Goal: Answer question/provide support: Share knowledge or assist other users

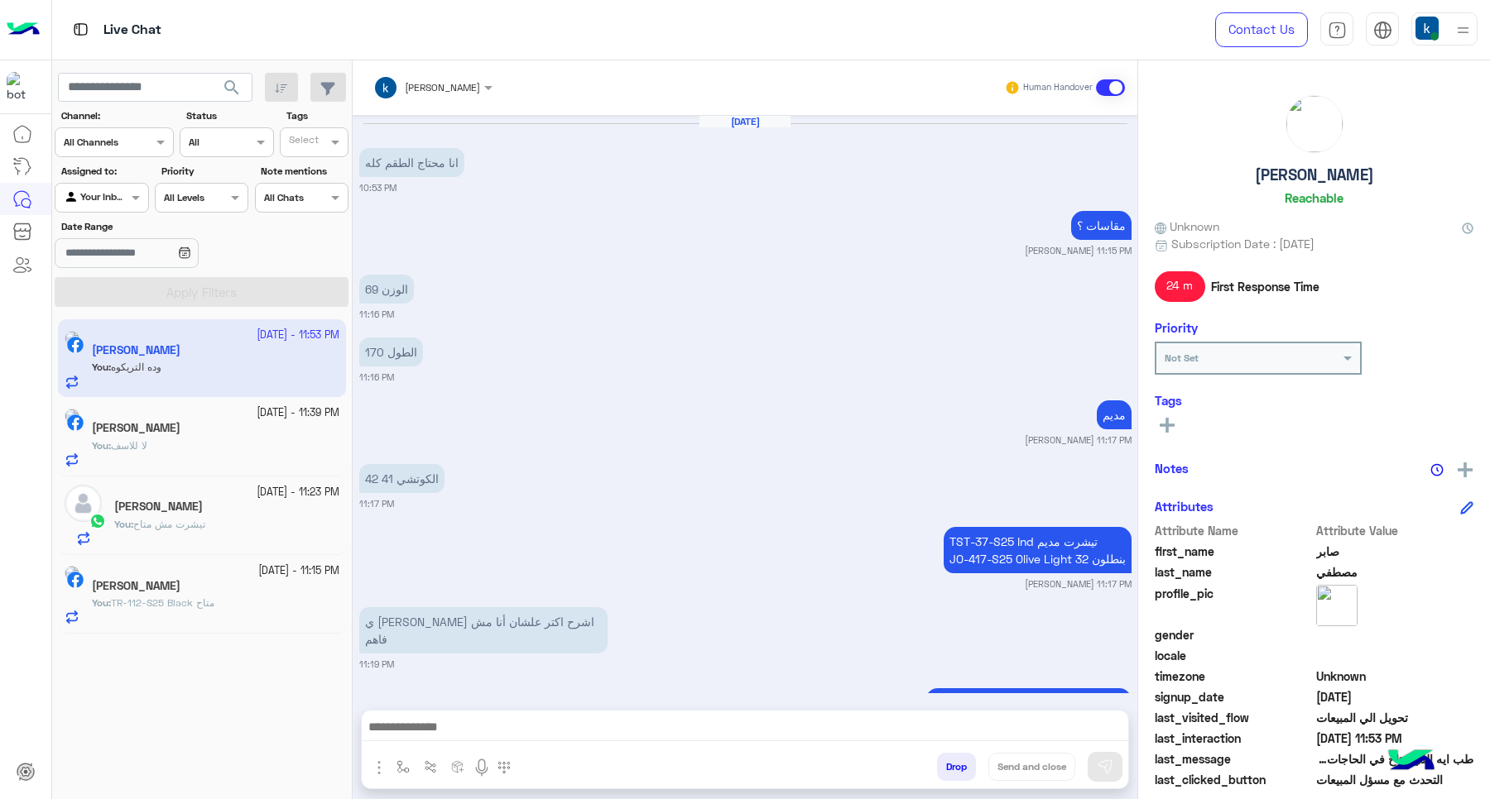
scroll to position [919, 0]
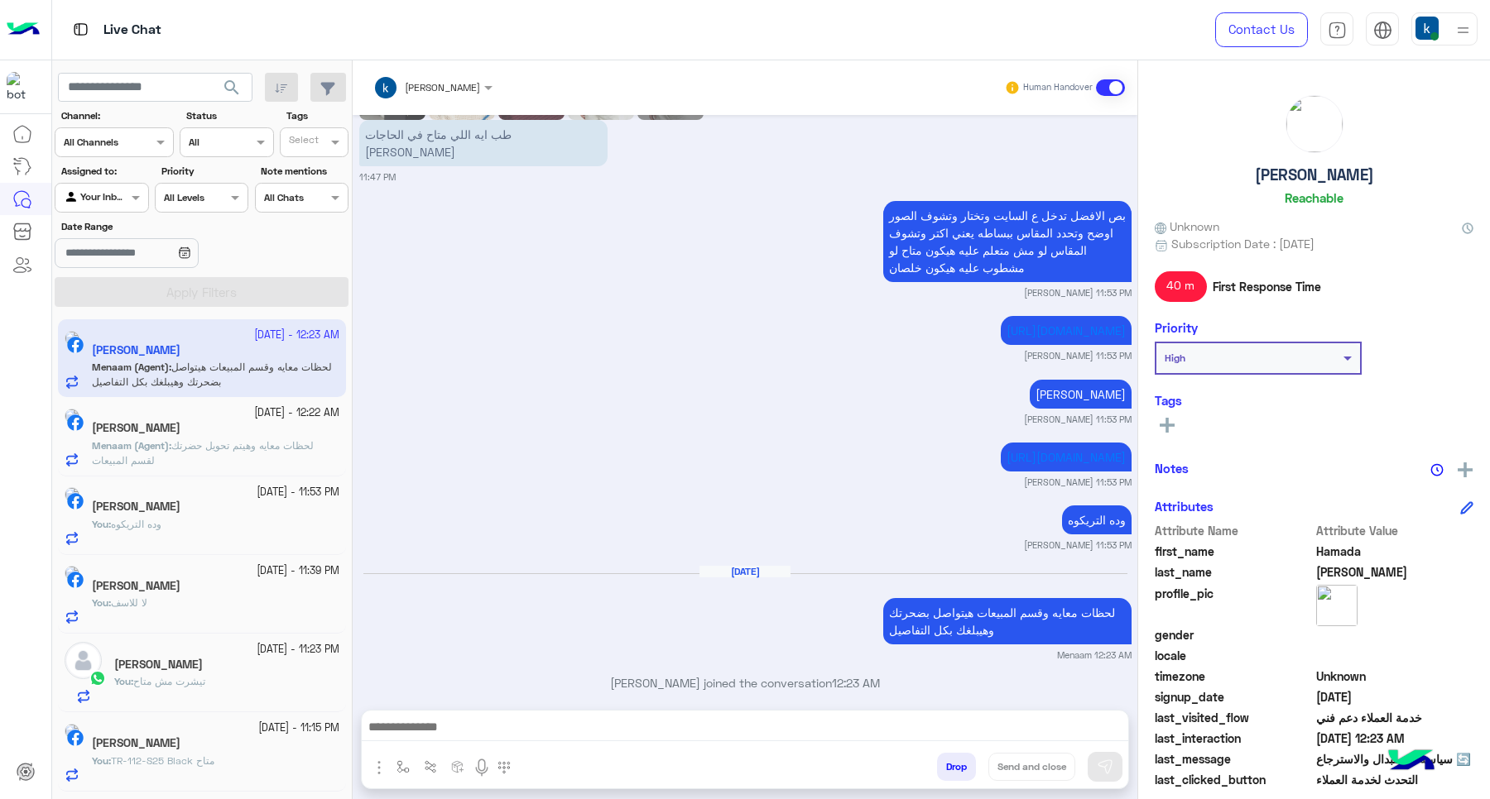
click at [518, 745] on div at bounding box center [745, 731] width 766 height 41
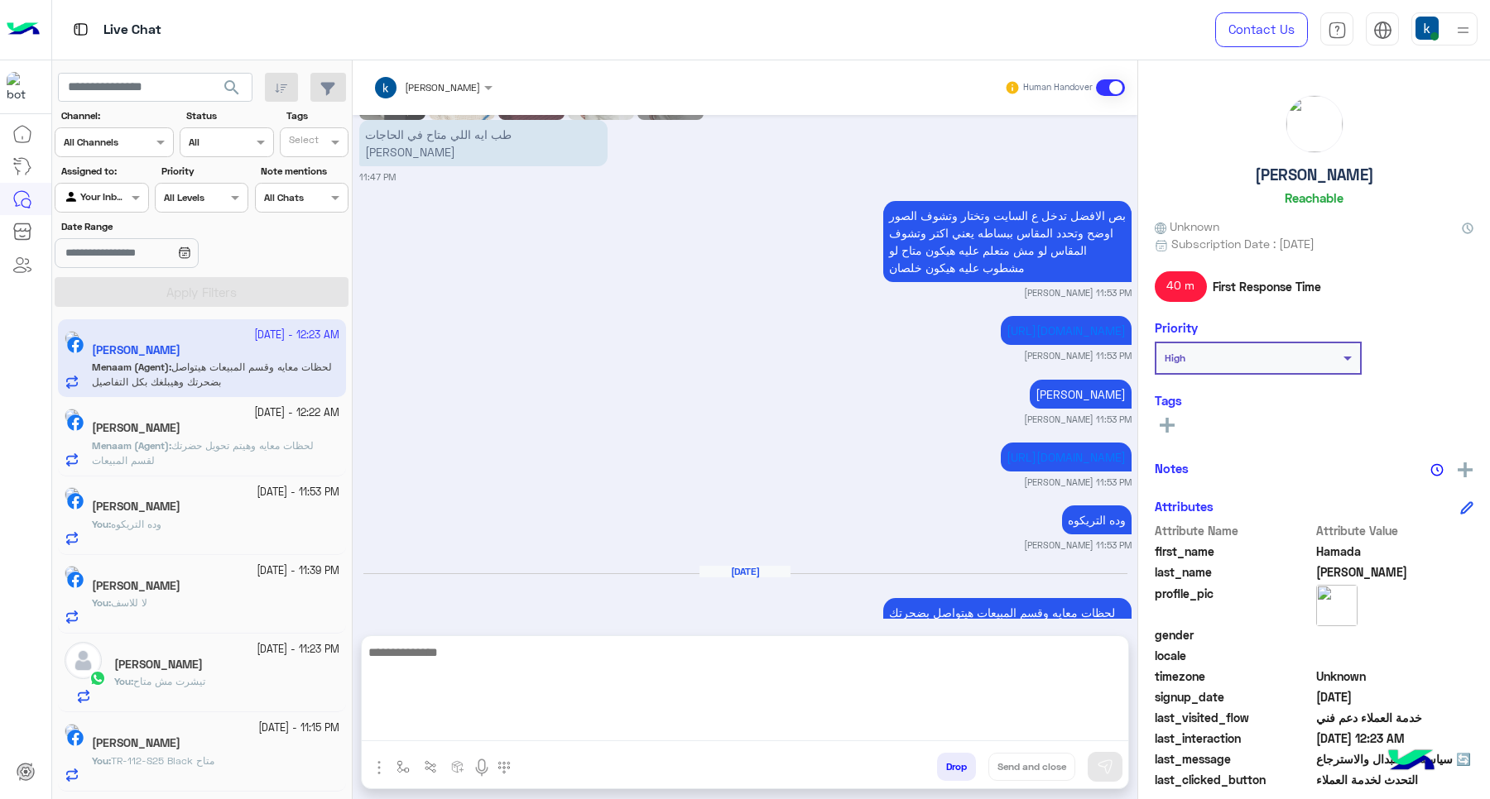
click at [506, 724] on textarea at bounding box center [745, 691] width 766 height 99
paste textarea "**********"
type textarea "**********"
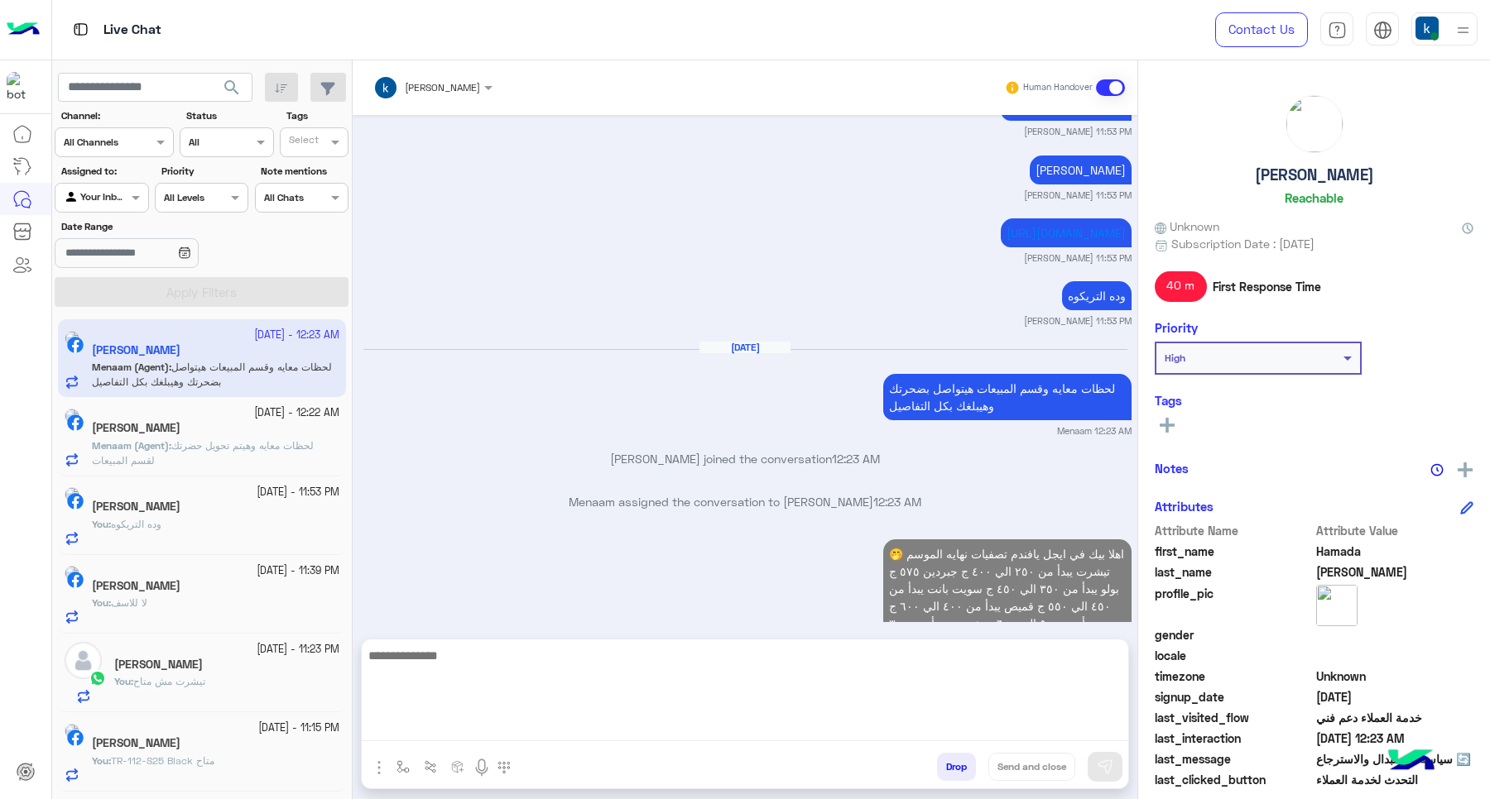
click at [238, 431] on div "[PERSON_NAME]" at bounding box center [215, 429] width 247 height 17
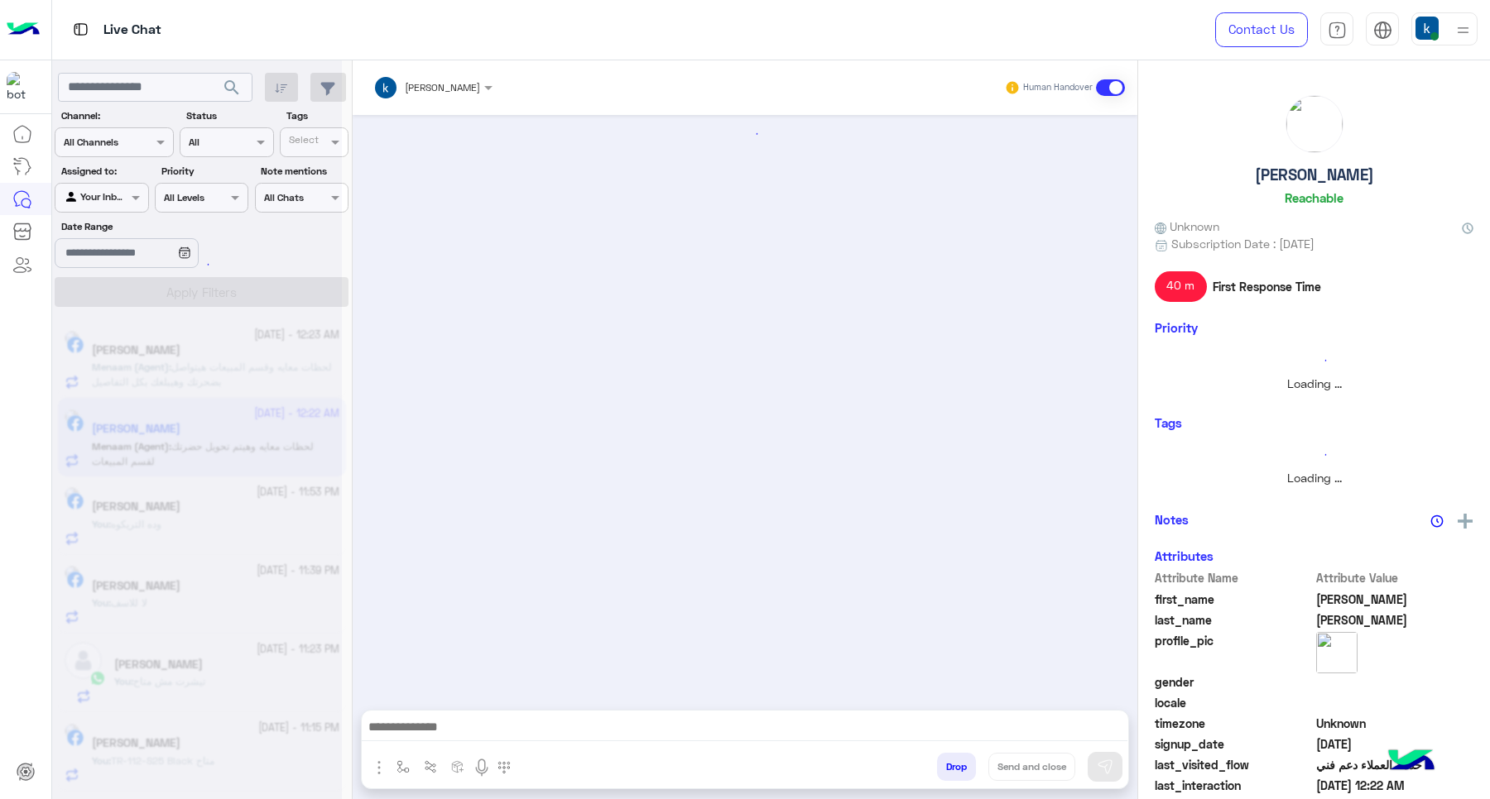
click at [497, 739] on textarea at bounding box center [745, 729] width 766 height 25
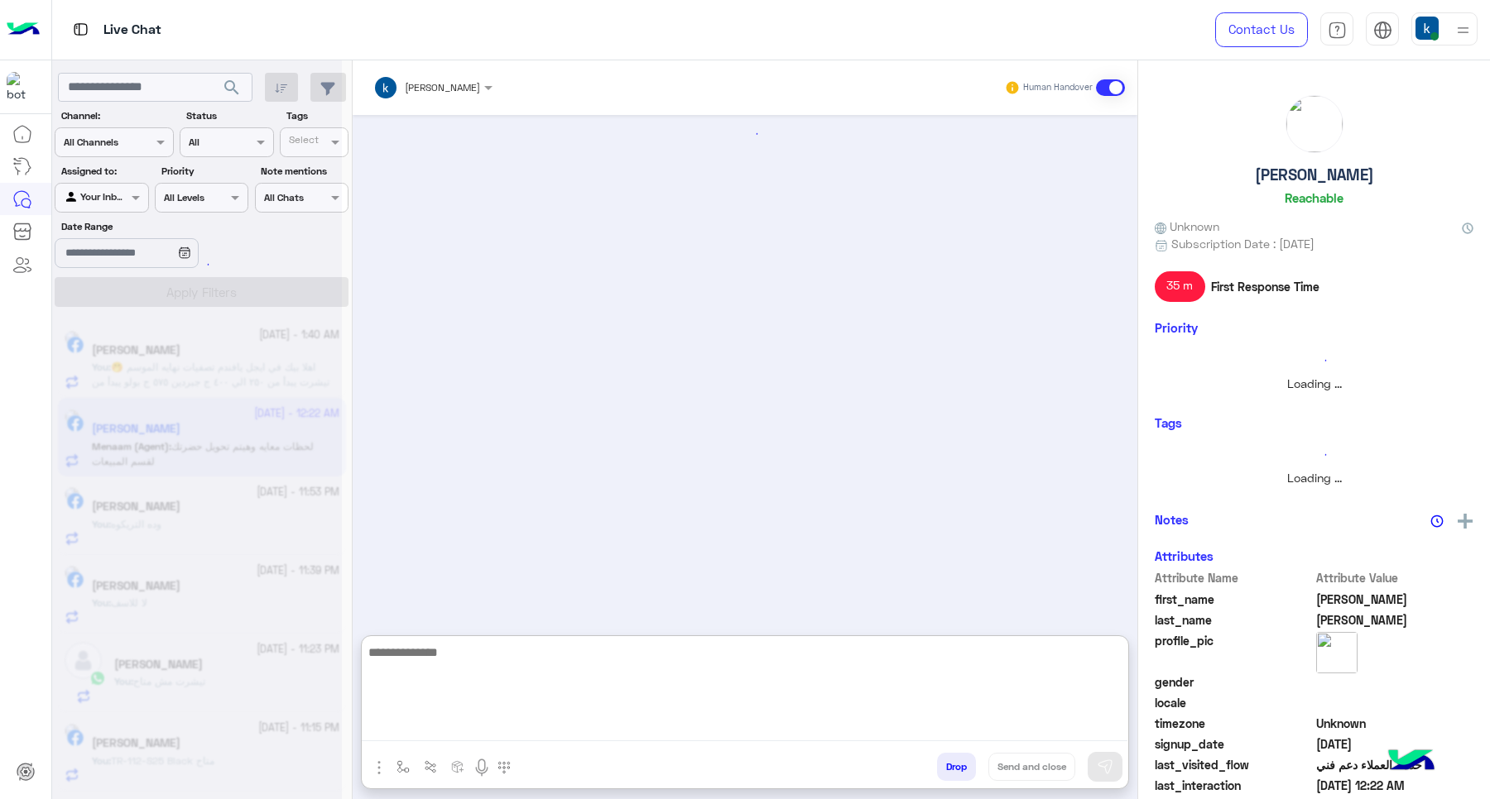
paste textarea "**********"
type textarea "**********"
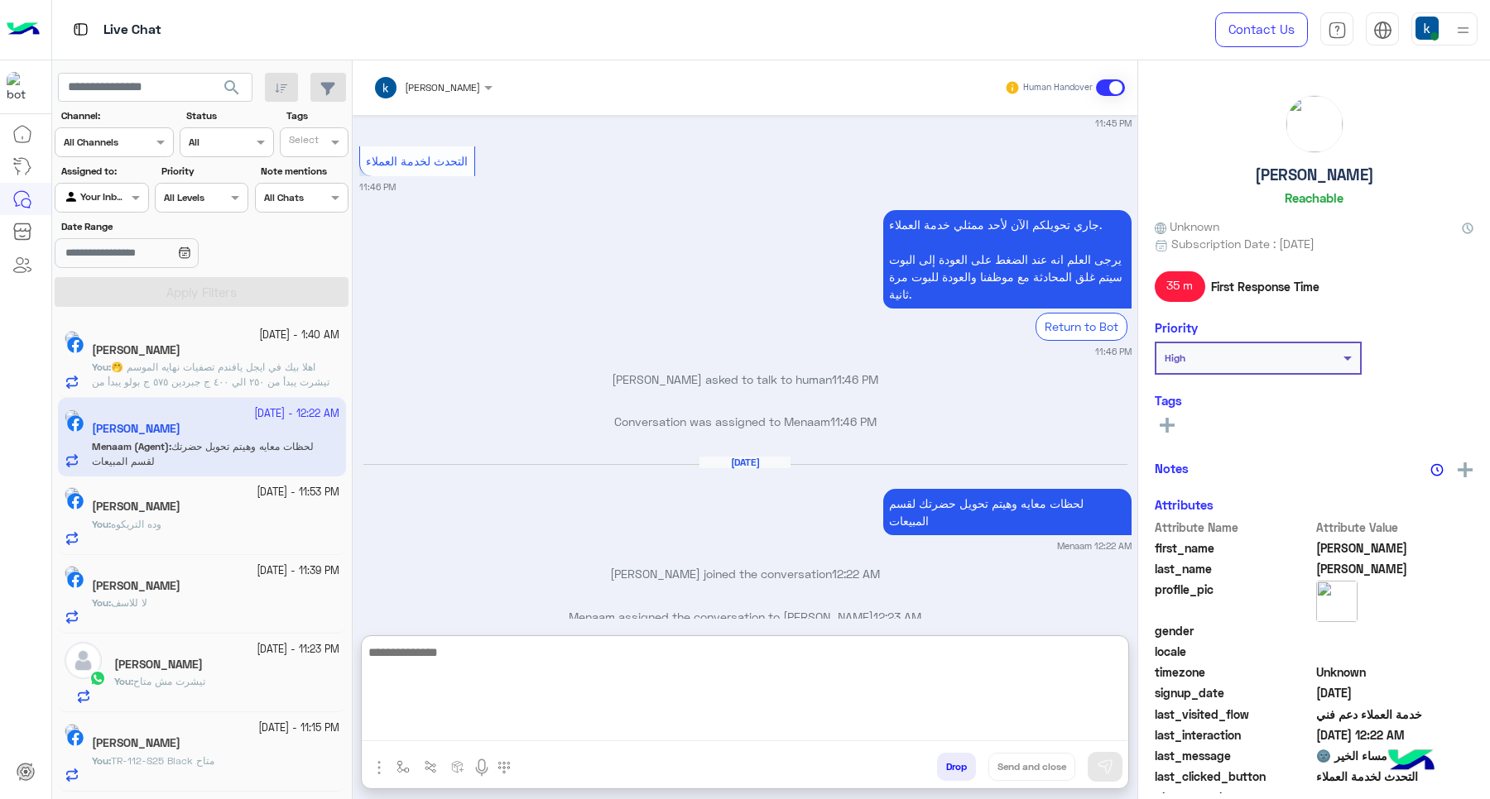
scroll to position [2045, 0]
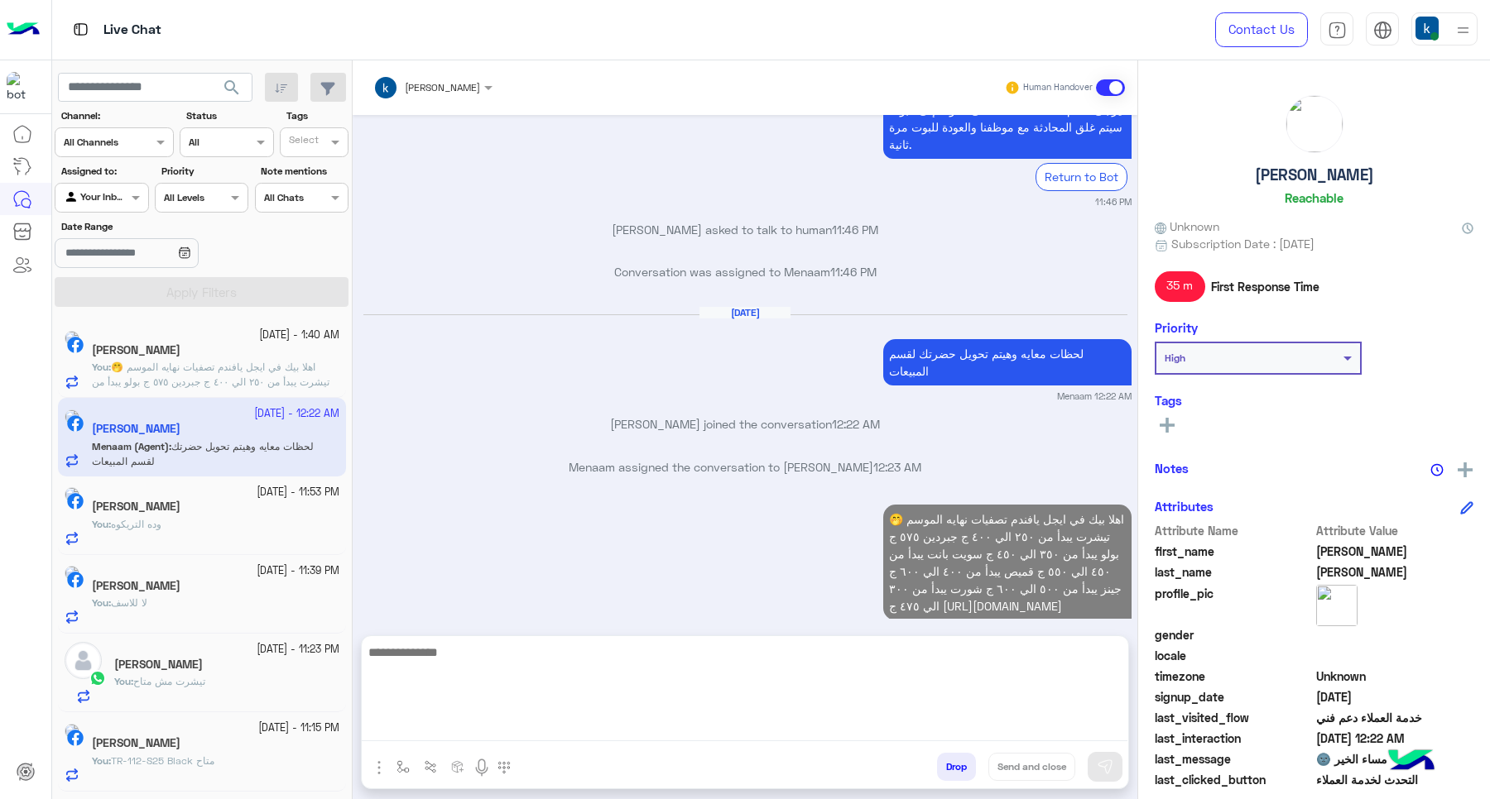
click at [242, 514] on div "صابر مصطفي" at bounding box center [215, 508] width 247 height 17
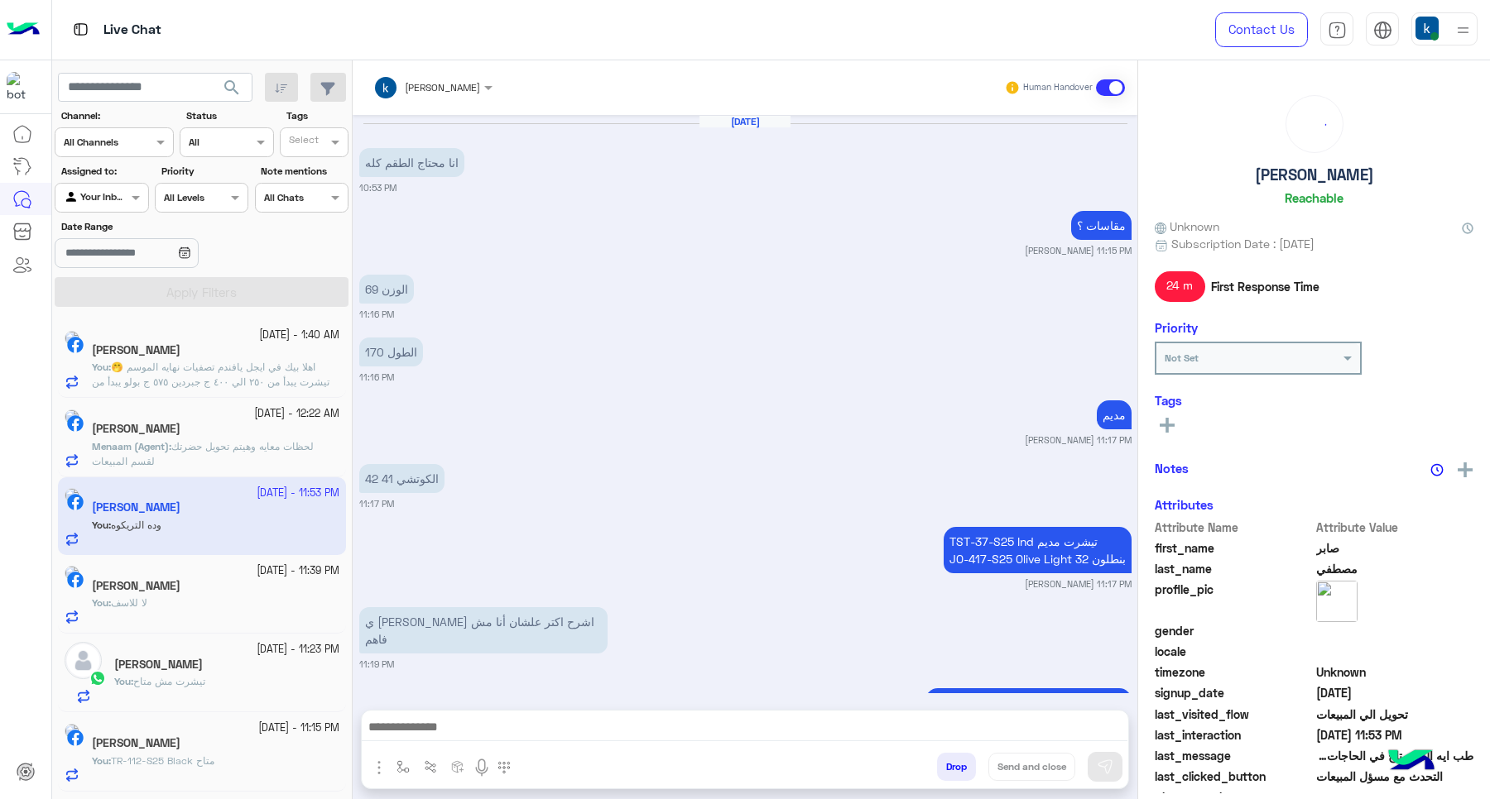
scroll to position [919, 0]
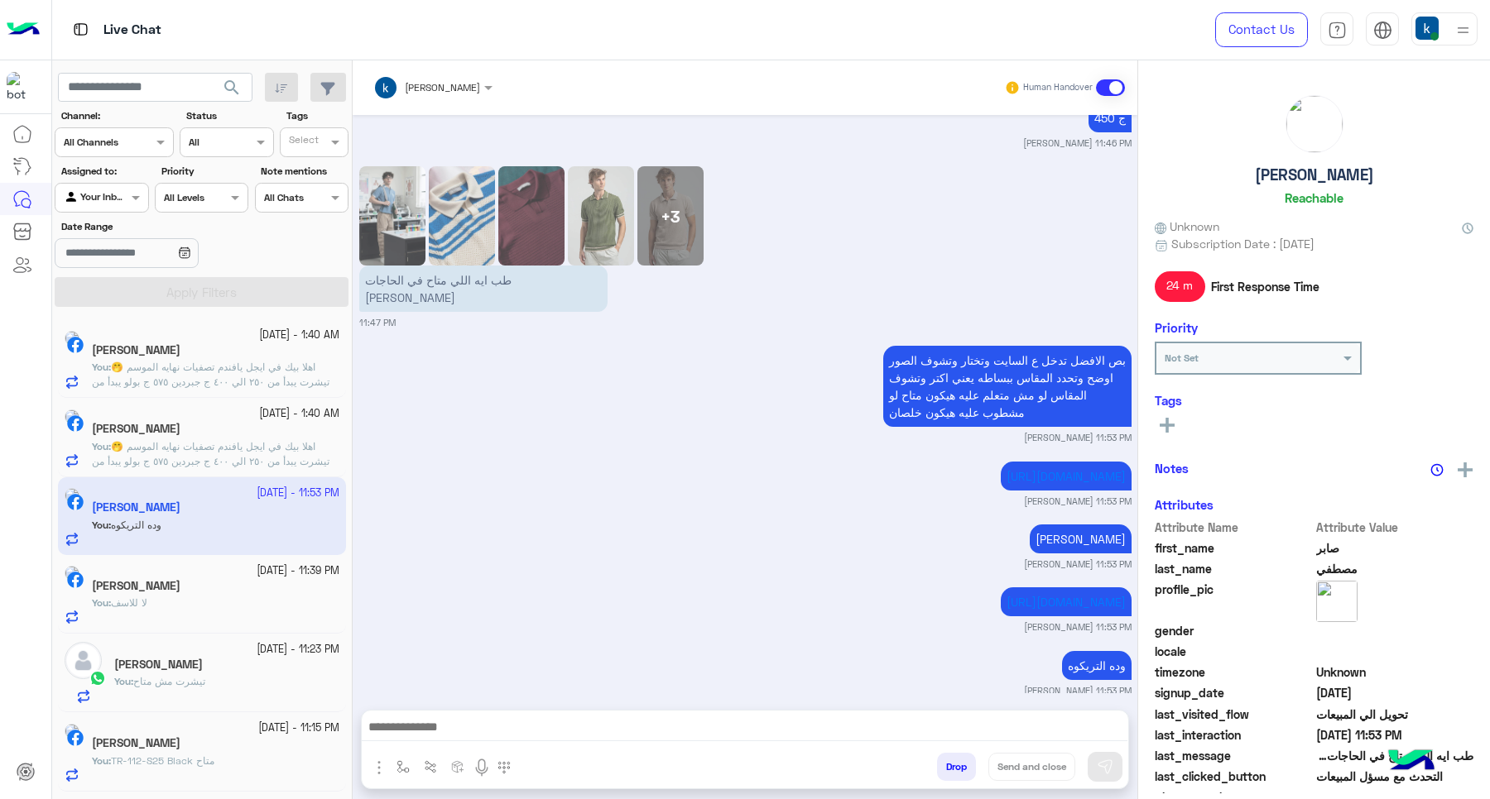
click at [946, 763] on button "Drop" at bounding box center [956, 767] width 39 height 28
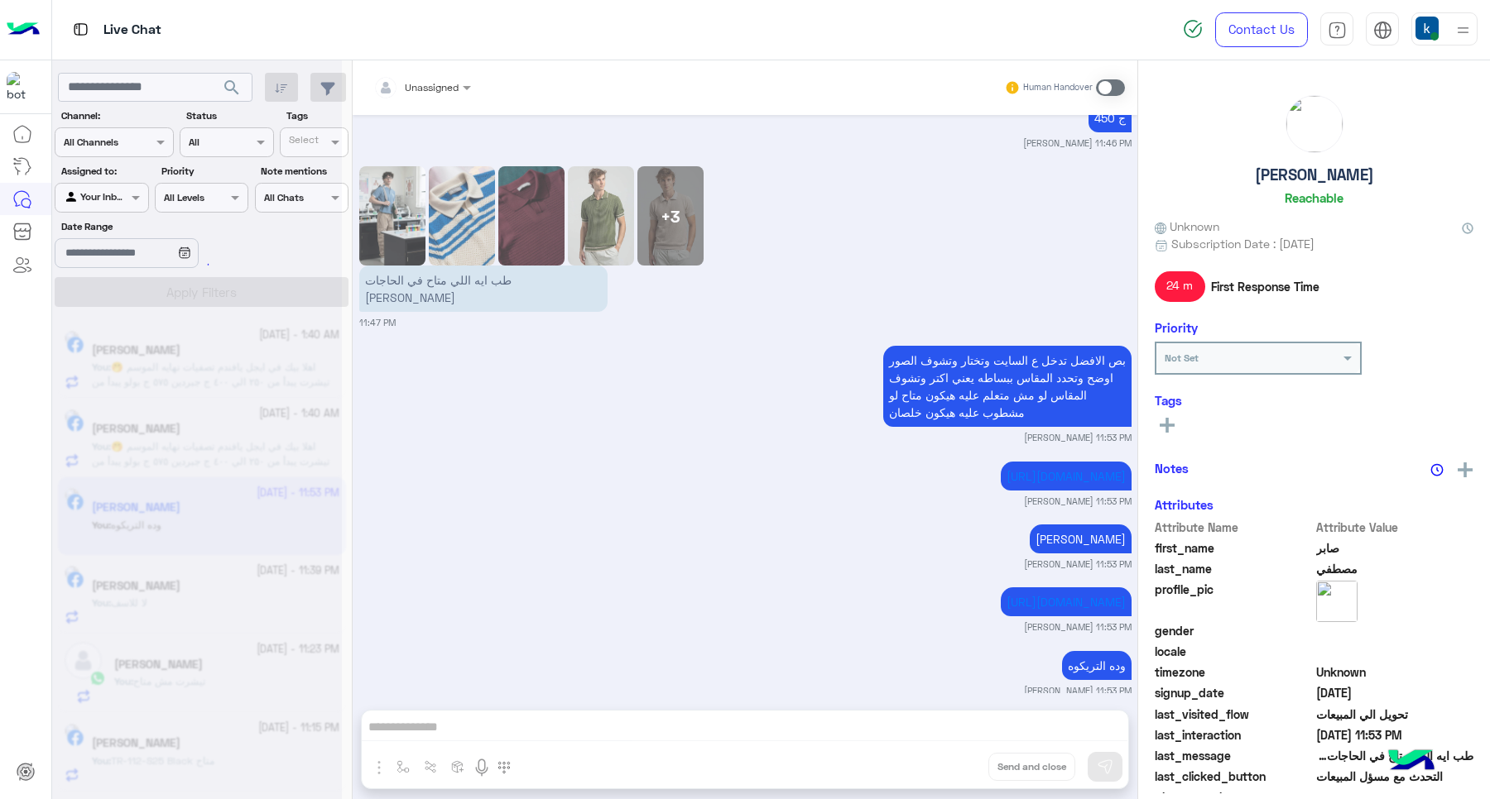
scroll to position [990, 0]
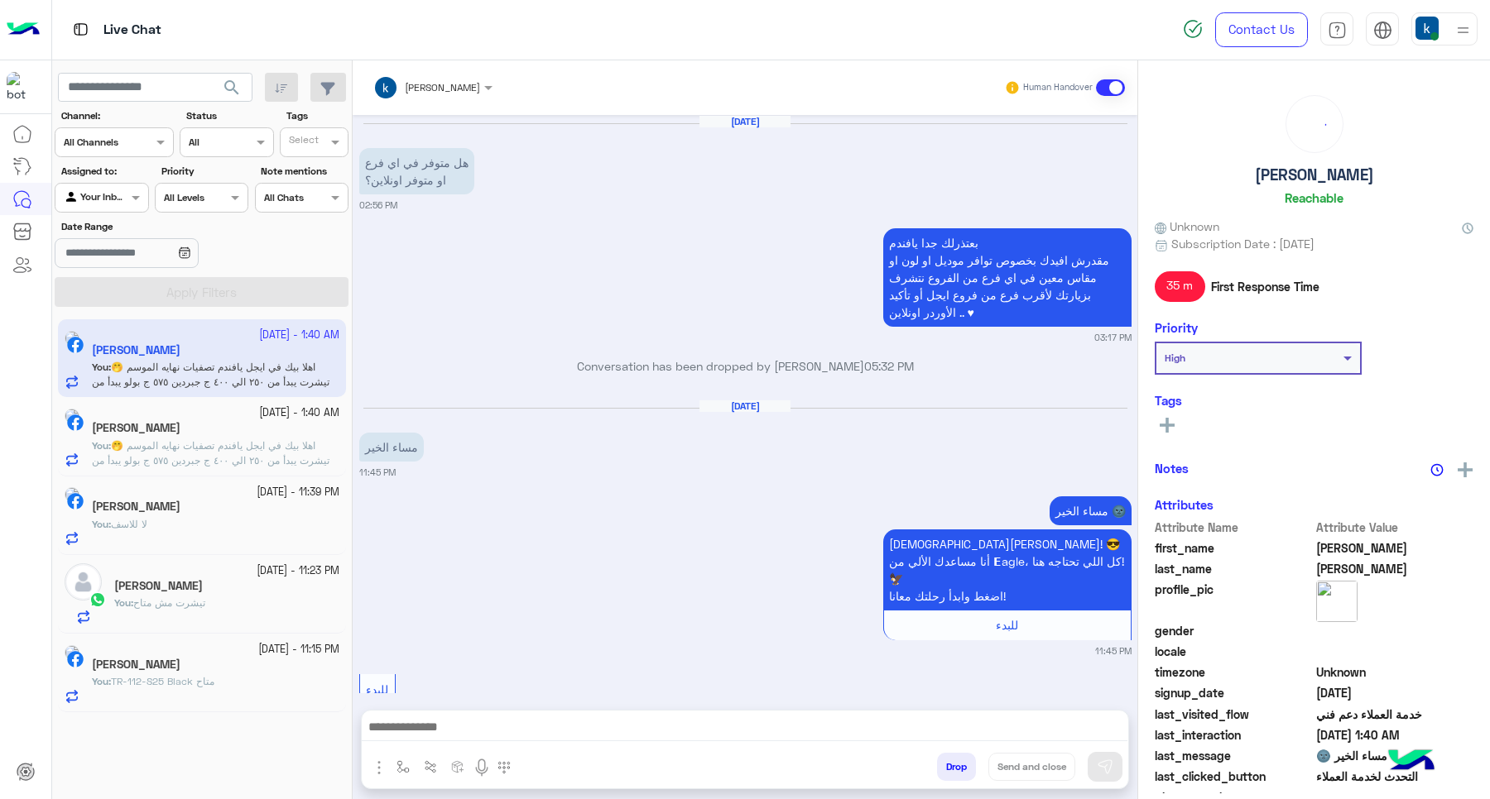
scroll to position [1681, 0]
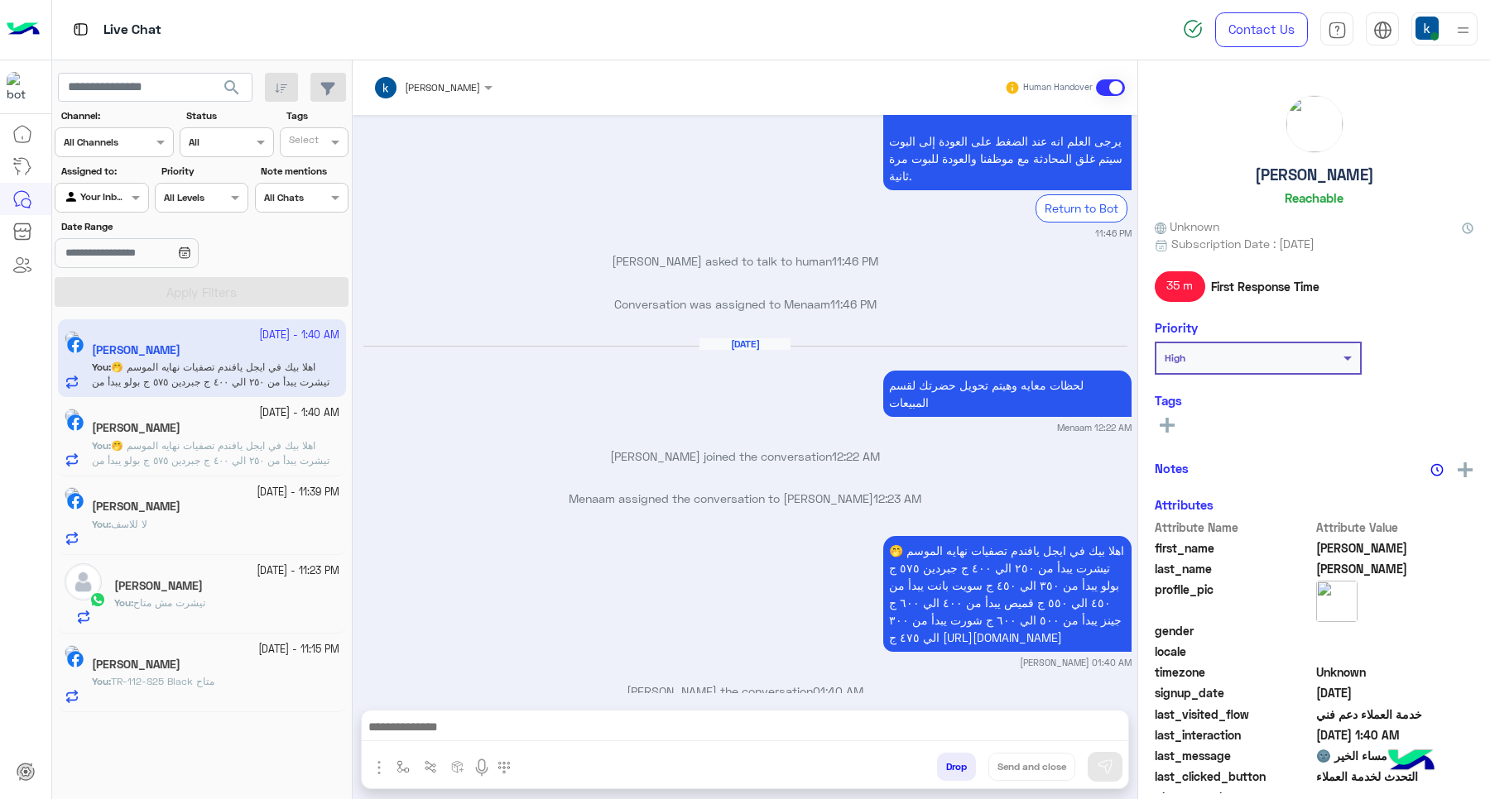
click at [207, 689] on p "You : TR-112-S25 Black متاح" at bounding box center [153, 681] width 122 height 15
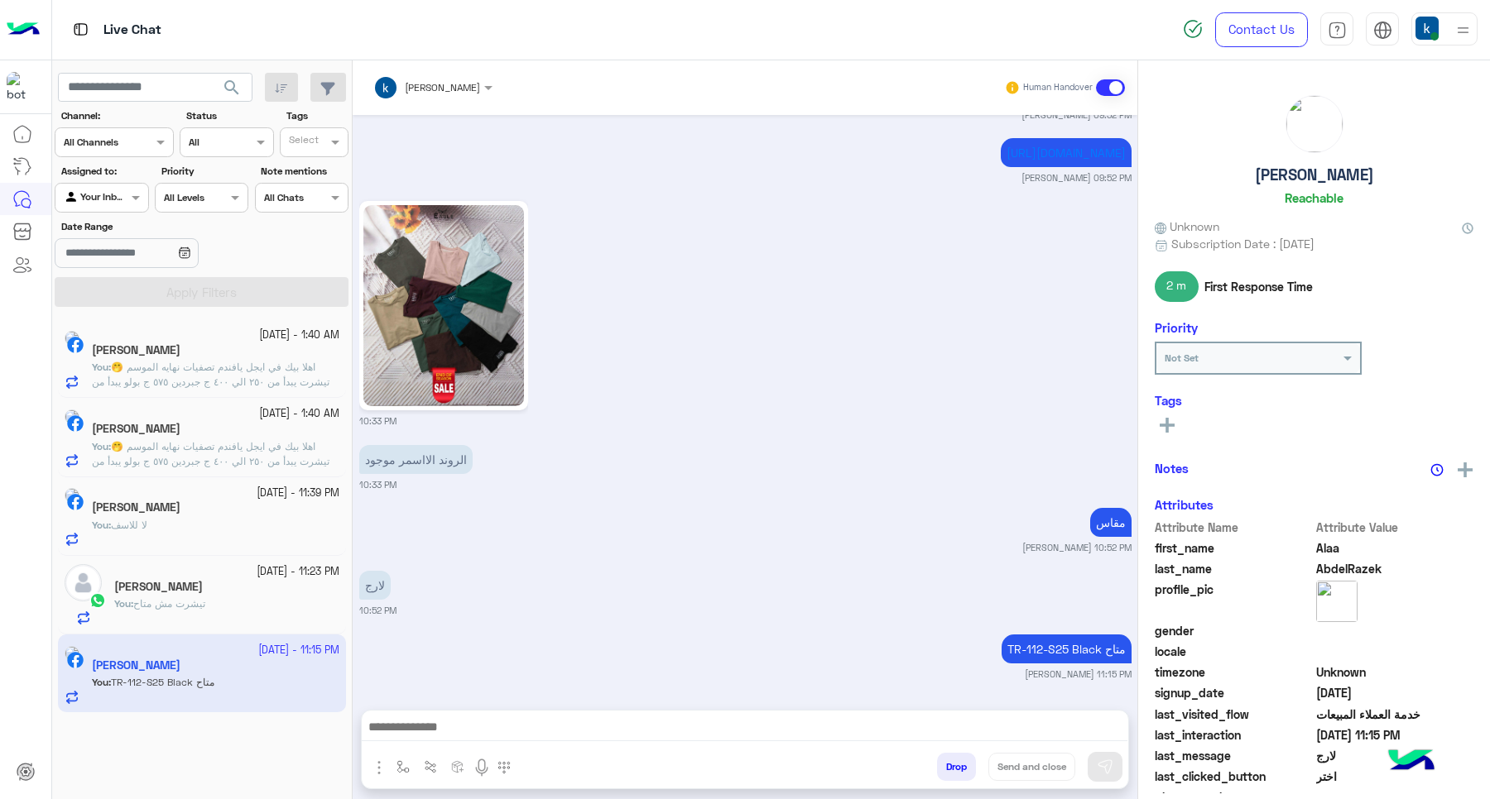
click at [953, 778] on button "Drop" at bounding box center [956, 767] width 39 height 28
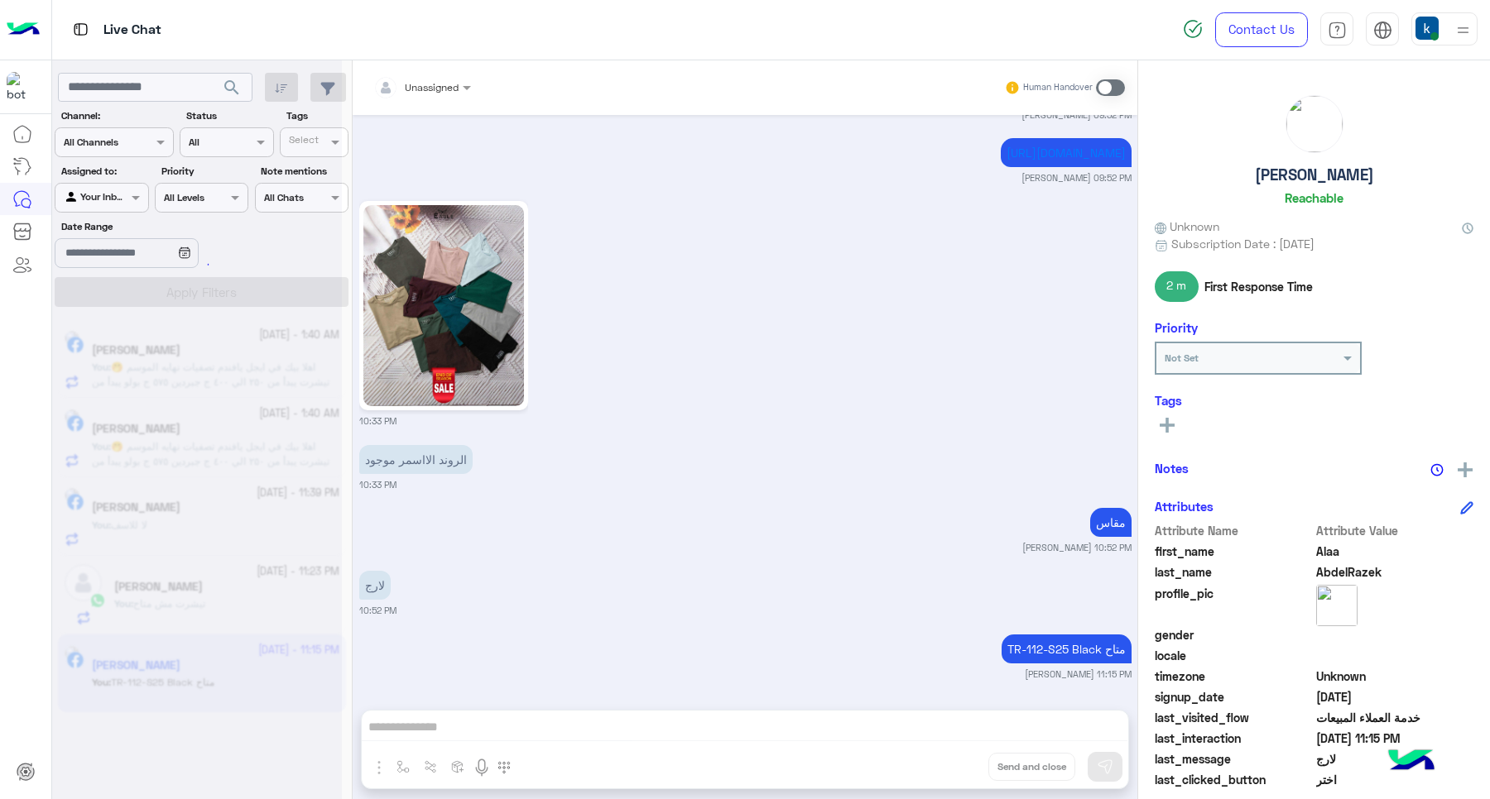
scroll to position [1192, 0]
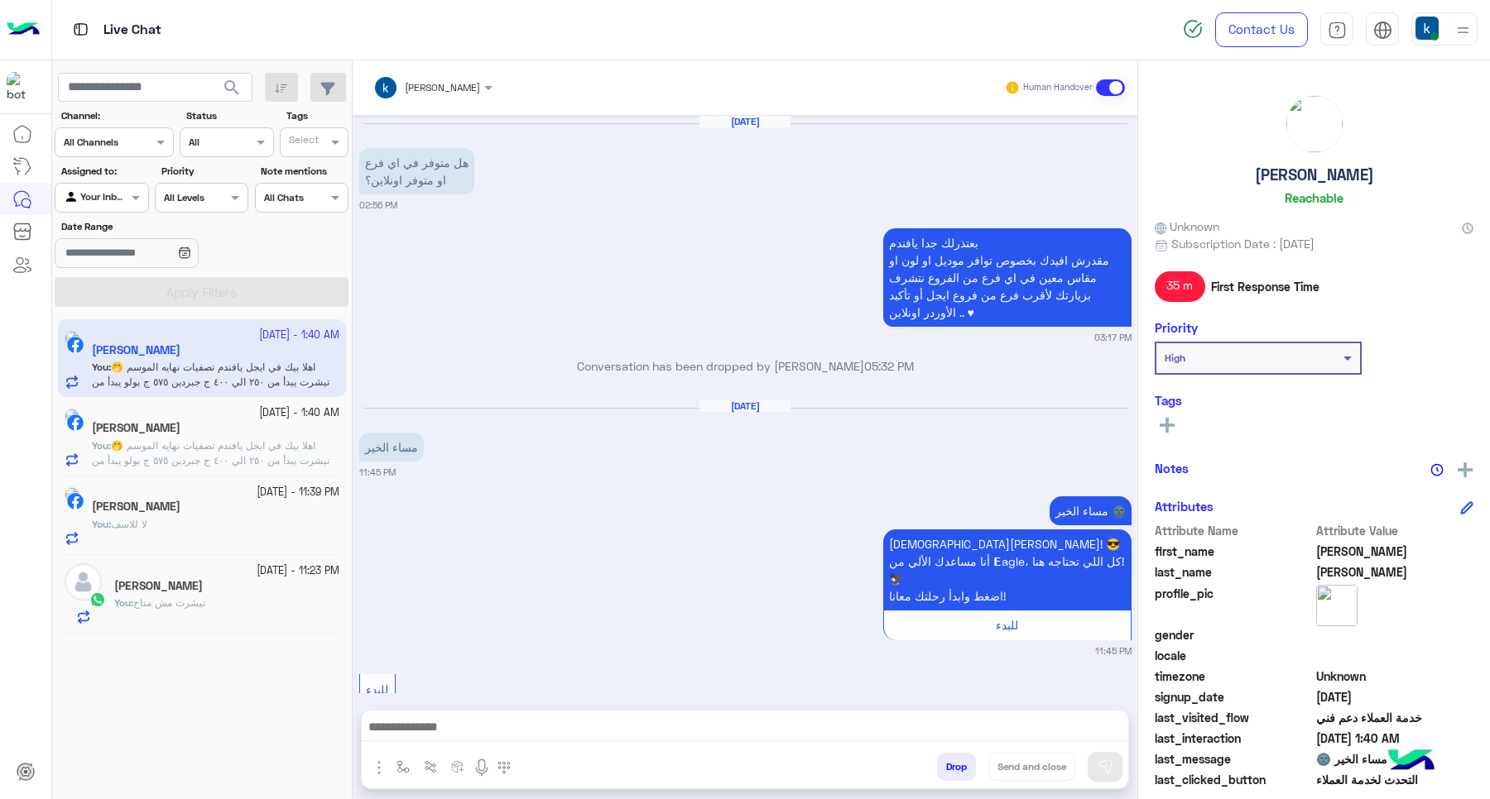
scroll to position [1681, 0]
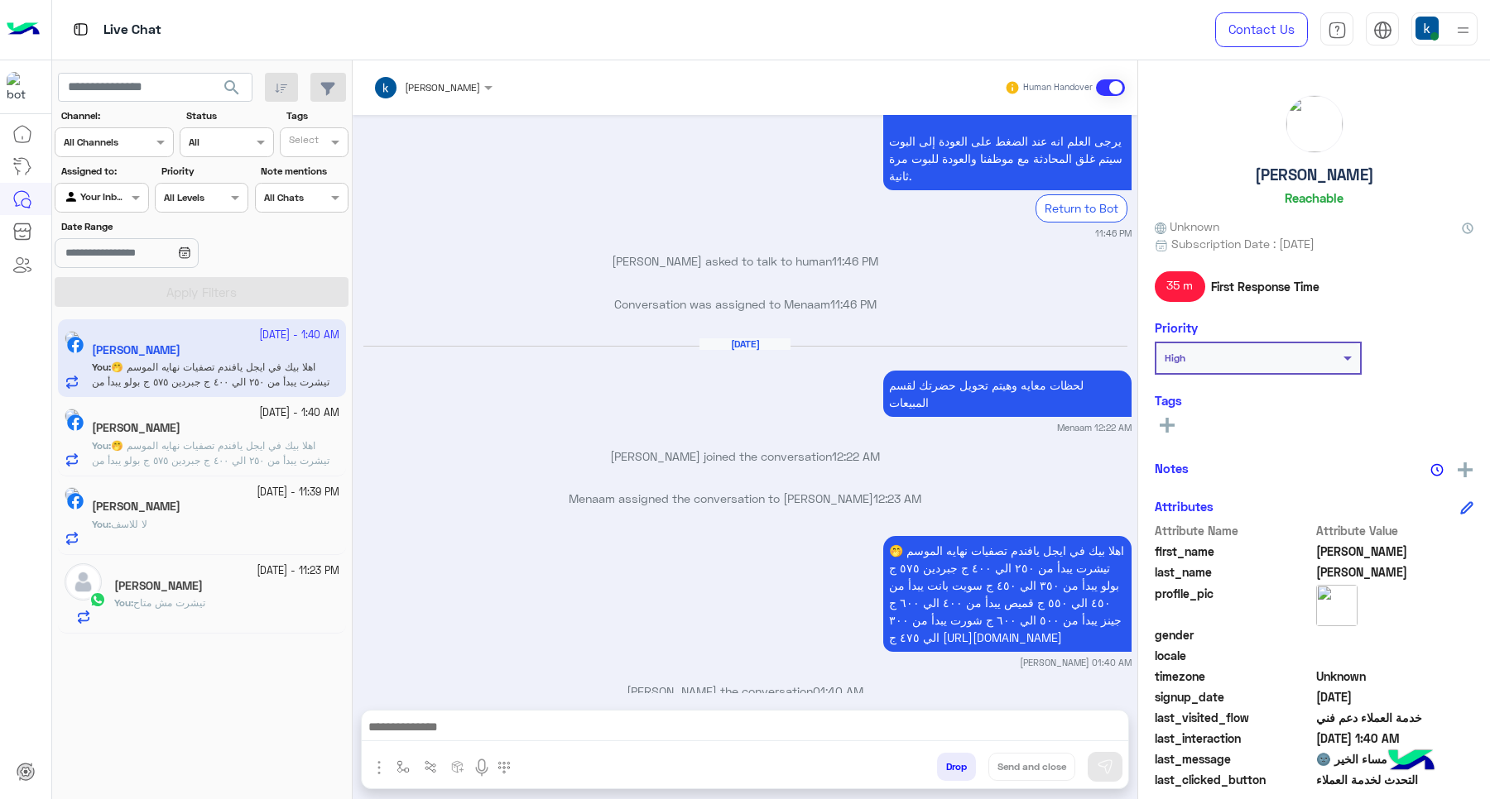
click at [954, 775] on button "Drop" at bounding box center [956, 767] width 39 height 28
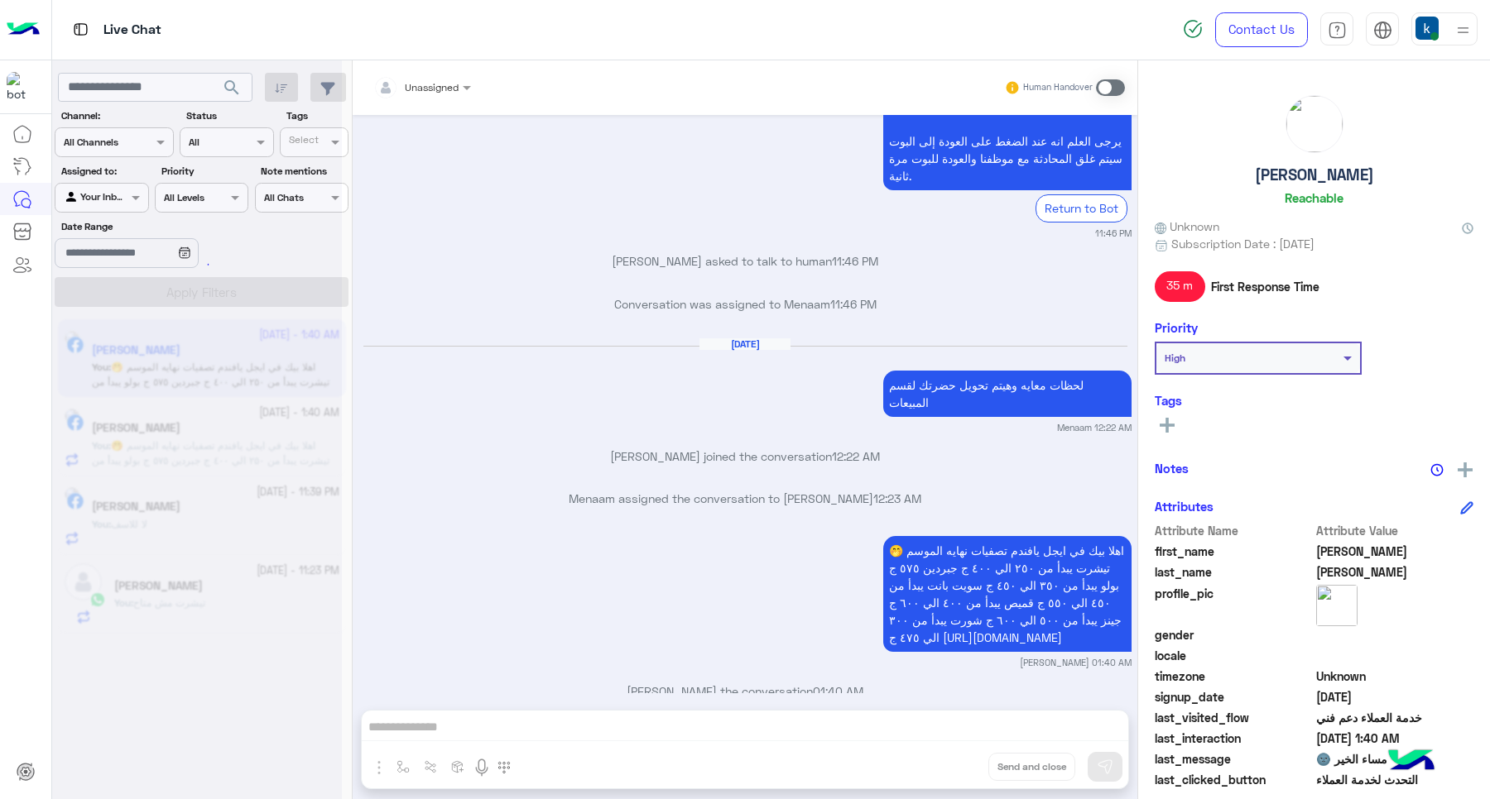
scroll to position [1765, 0]
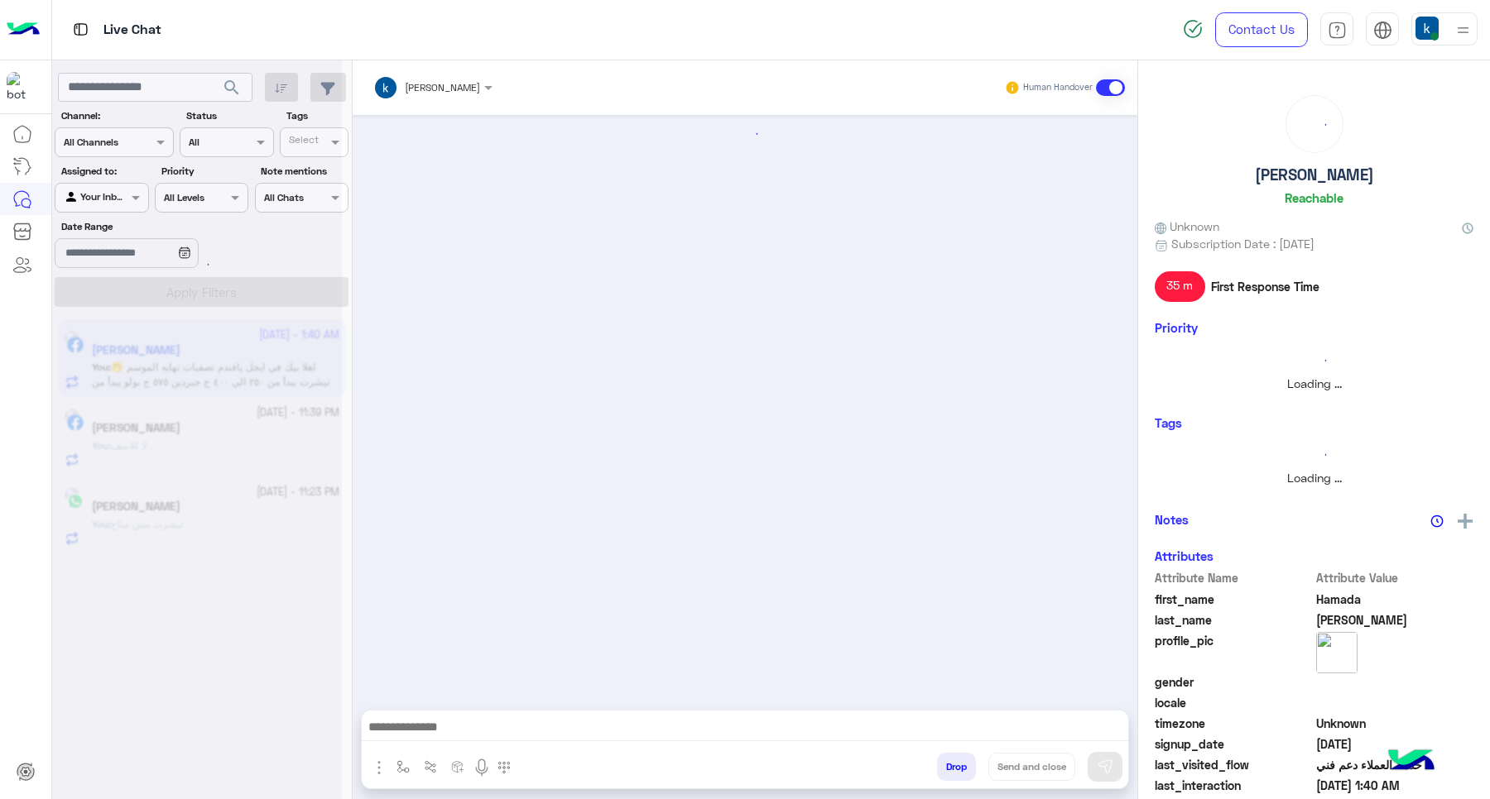
click at [957, 764] on button "Drop" at bounding box center [956, 767] width 39 height 28
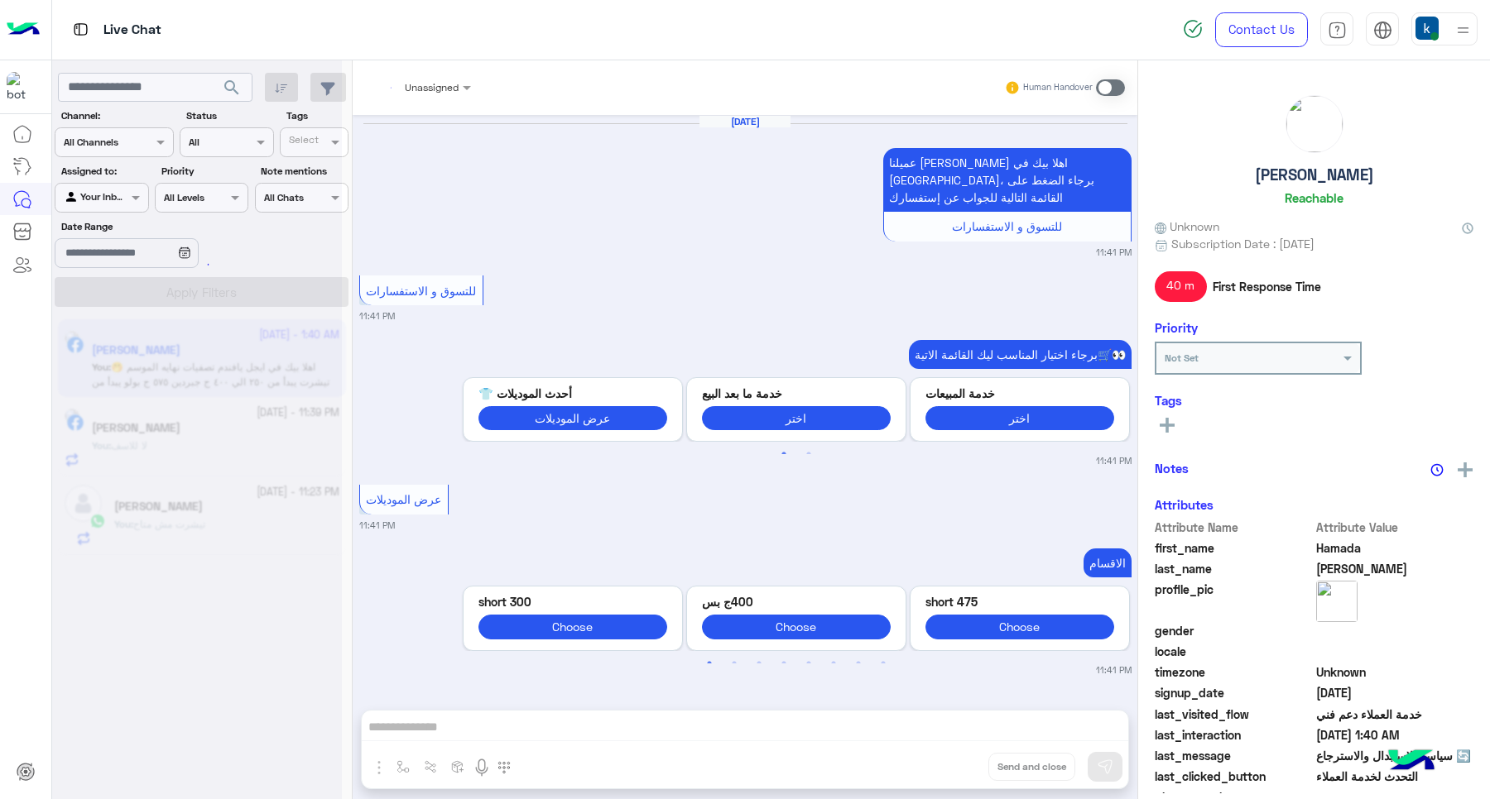
click at [957, 764] on div "Unassigned Human Handover [DATE] عميلنا [PERSON_NAME] اهلا بيك في [GEOGRAPHIC_D…" at bounding box center [745, 433] width 785 height 746
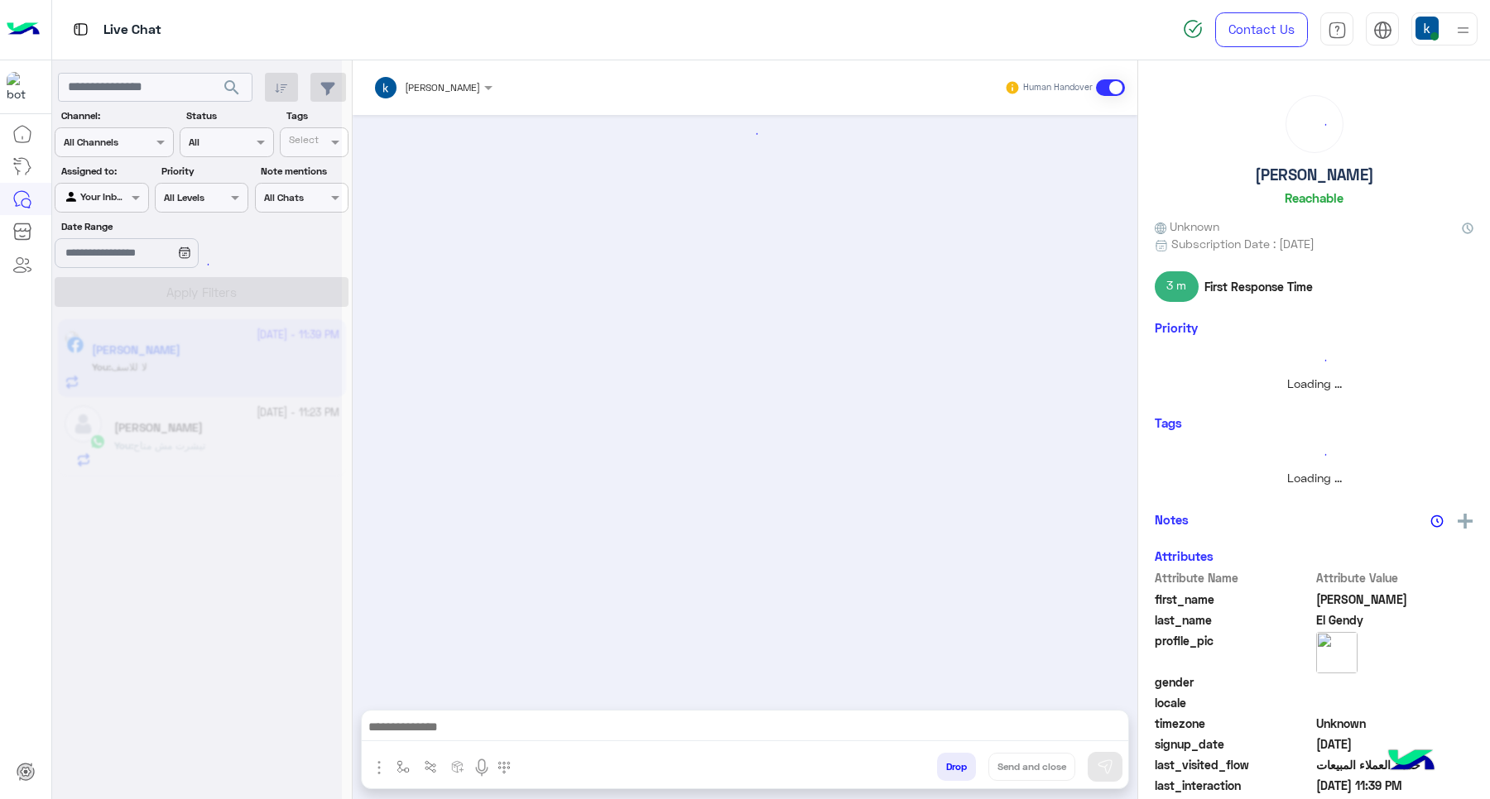
click at [957, 764] on button "Drop" at bounding box center [956, 767] width 39 height 28
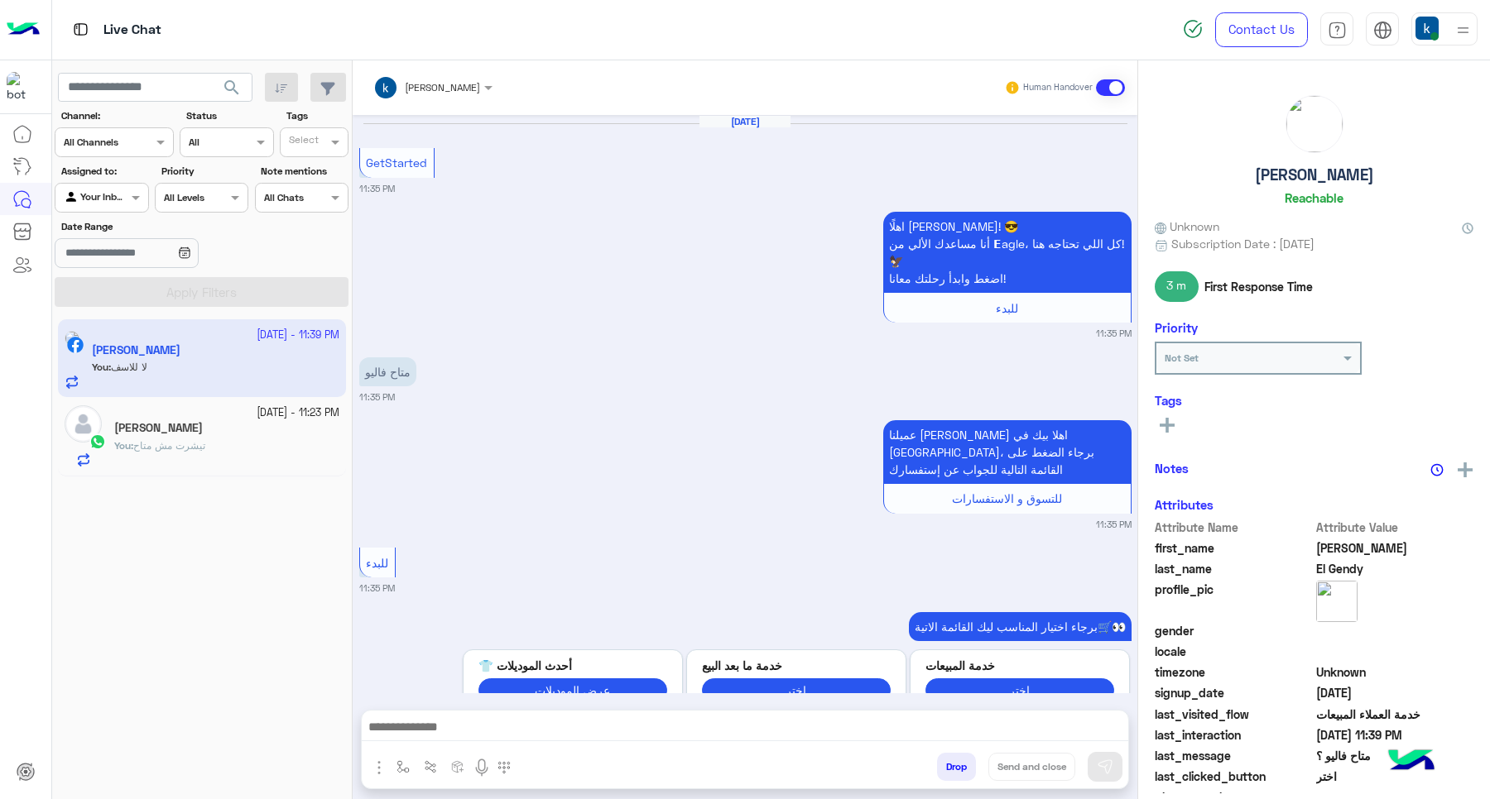
scroll to position [526, 0]
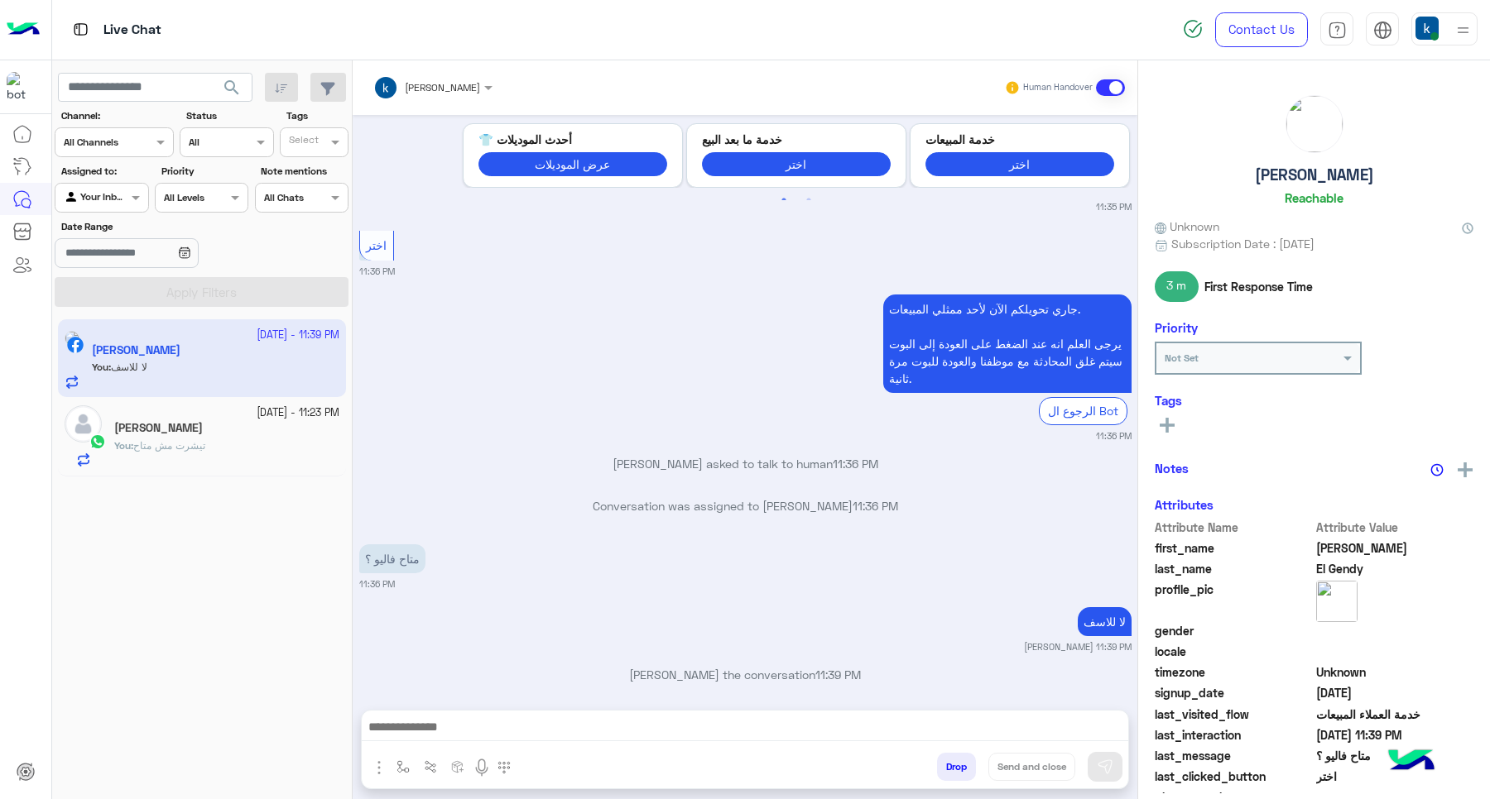
click at [957, 764] on button "Drop" at bounding box center [956, 767] width 39 height 28
click at [957, 764] on div "[PERSON_NAME] Human Handover [DATE] GetStarted 11:35 PM اهلًا [PERSON_NAME]! 😎 …" at bounding box center [745, 433] width 785 height 746
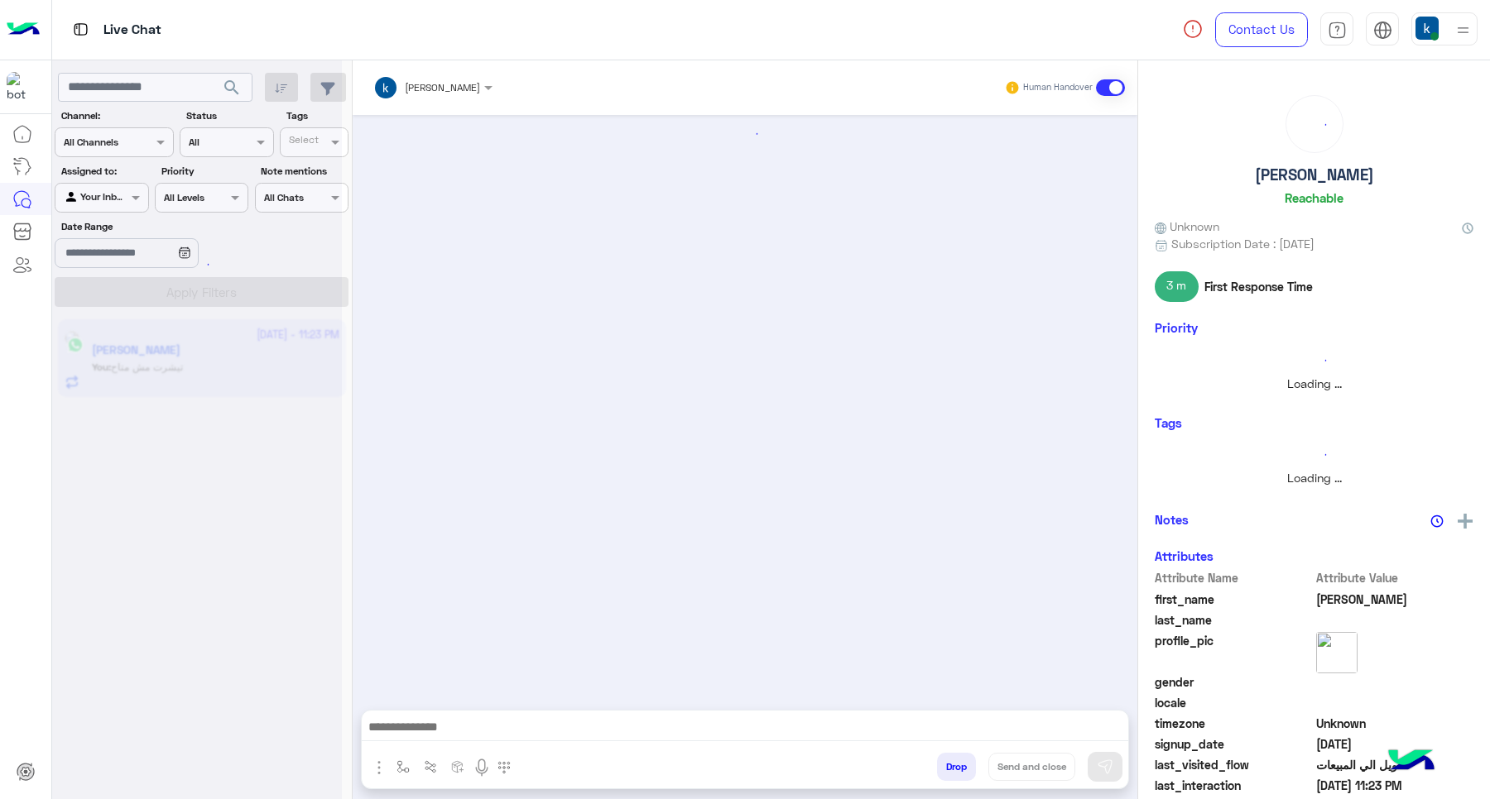
click at [957, 764] on button "Drop" at bounding box center [956, 767] width 39 height 28
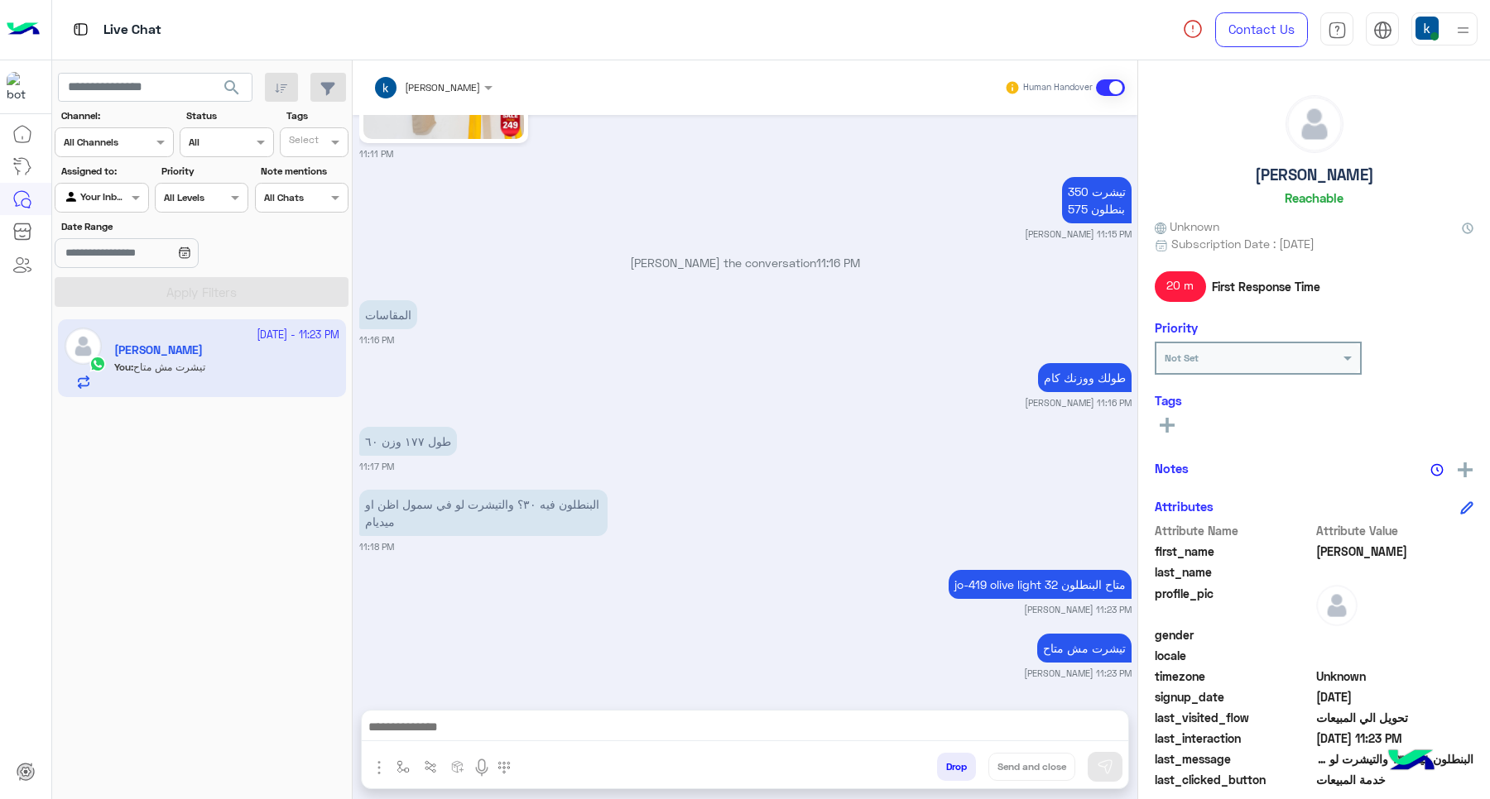
scroll to position [1413, 0]
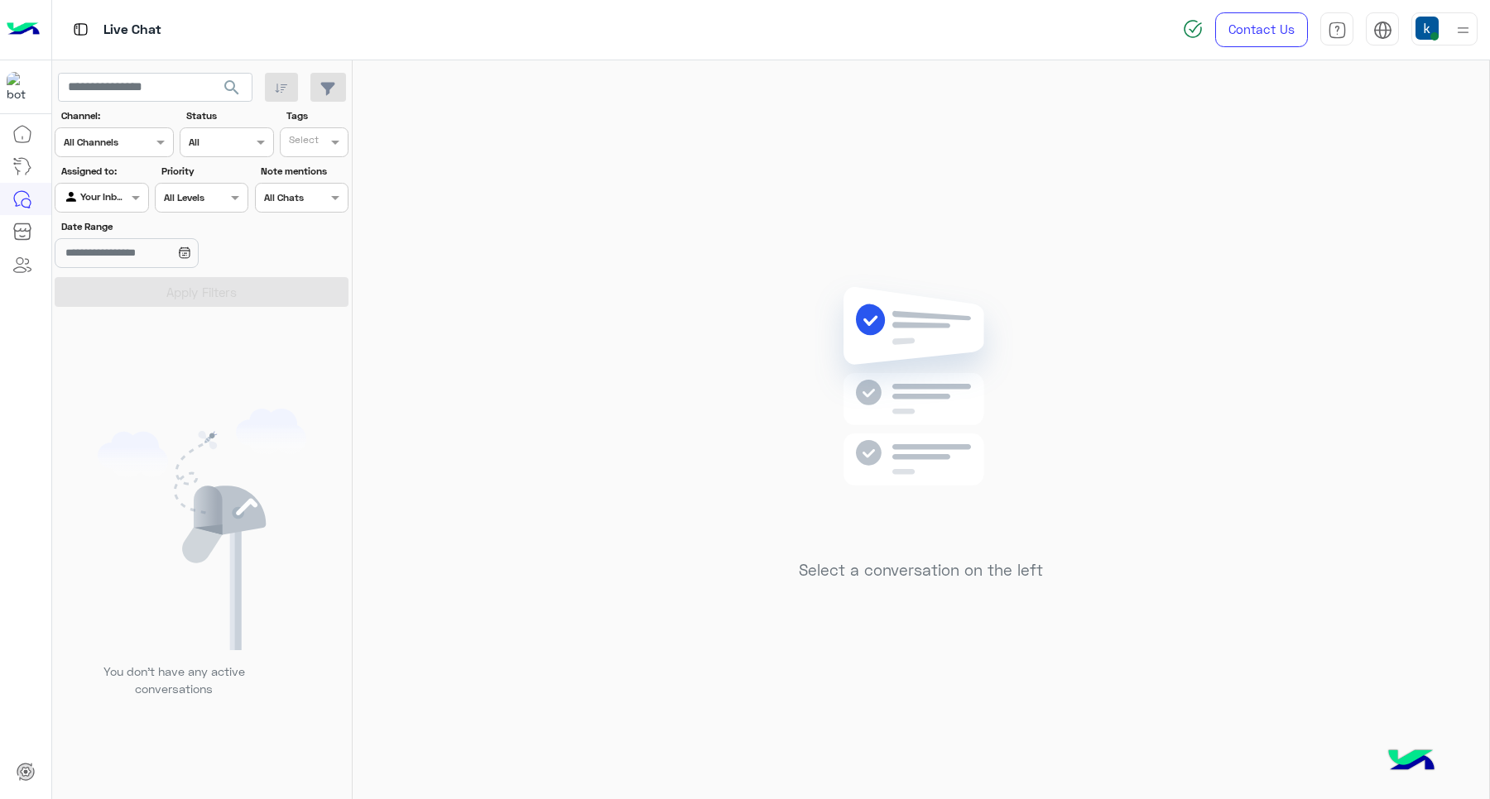
click at [1449, 35] on div at bounding box center [1444, 28] width 66 height 33
click at [1466, 230] on div "Online Break Busy Offline" at bounding box center [1373, 184] width 205 height 146
click at [583, 287] on div "Select a conversation on the left" at bounding box center [921, 433] width 1136 height 746
click at [283, 797] on div "You don’t have any active conversations" at bounding box center [202, 560] width 300 height 492
